Goal: Task Accomplishment & Management: Manage account settings

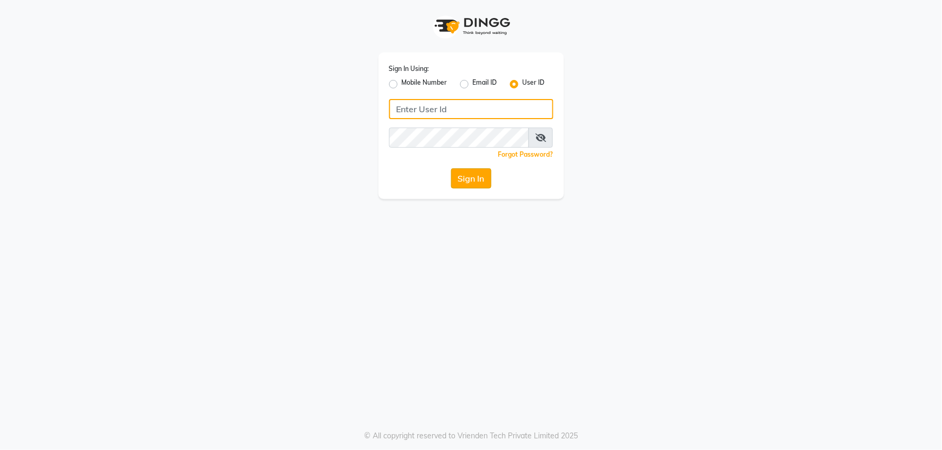
type input "[PERSON_NAME]"
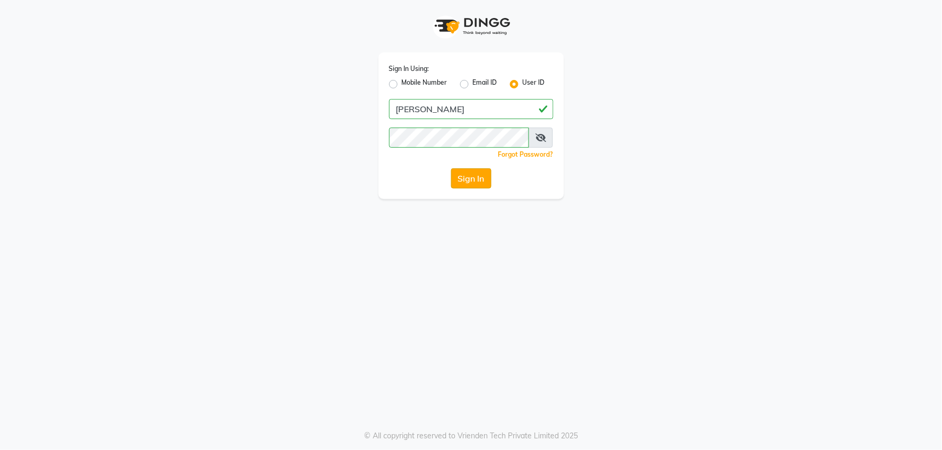
click at [484, 187] on button "Sign In" at bounding box center [471, 179] width 40 height 20
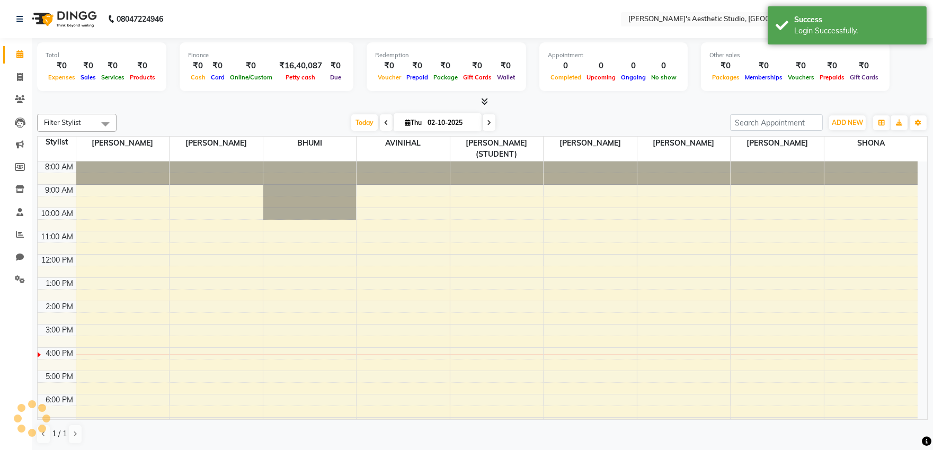
click at [14, 111] on li "Leads" at bounding box center [16, 122] width 32 height 23
click at [17, 100] on icon at bounding box center [20, 99] width 10 height 8
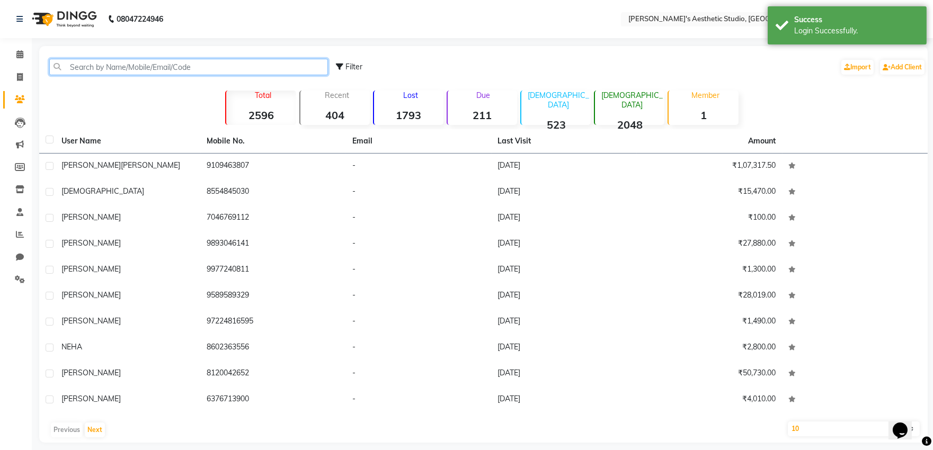
click at [103, 61] on input "text" at bounding box center [188, 67] width 279 height 16
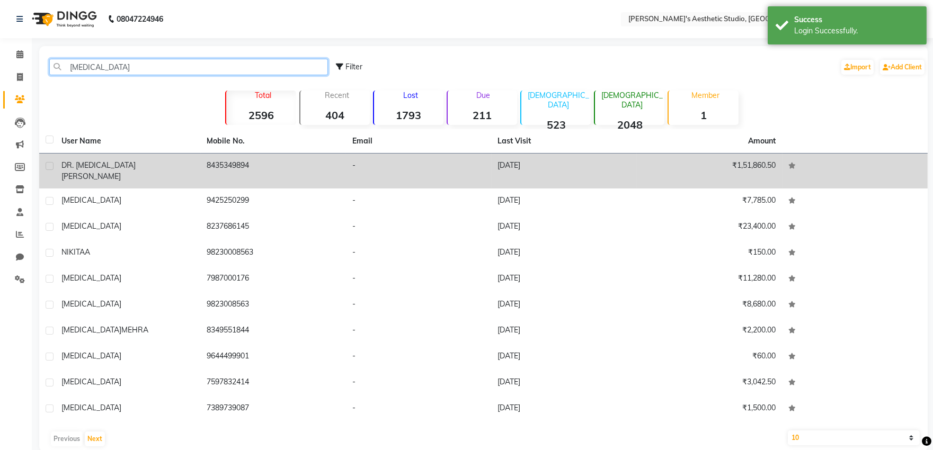
type input "[MEDICAL_DATA]"
click at [165, 161] on div "DR. [MEDICAL_DATA][PERSON_NAME]" at bounding box center [127, 171] width 133 height 22
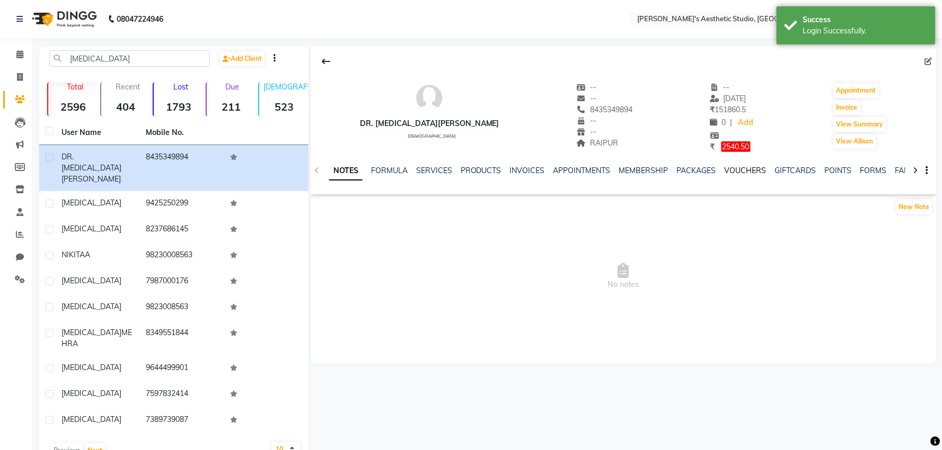
click at [728, 171] on link "VOUCHERS" at bounding box center [745, 171] width 42 height 10
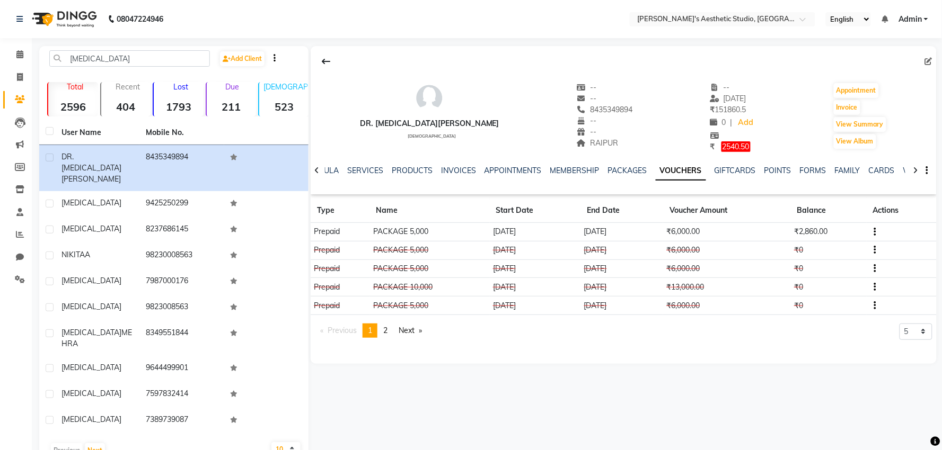
drag, startPoint x: 2, startPoint y: 33, endPoint x: 0, endPoint y: 57, distance: 23.9
